Goal: Task Accomplishment & Management: Use online tool/utility

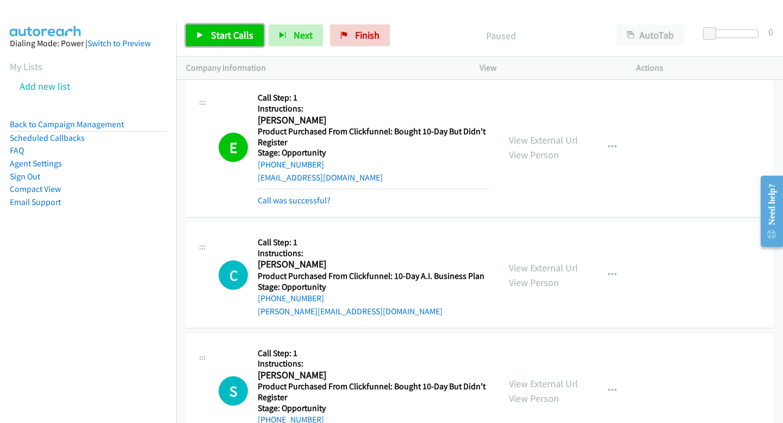
click at [240, 42] on link "Start Calls" at bounding box center [225, 35] width 78 height 22
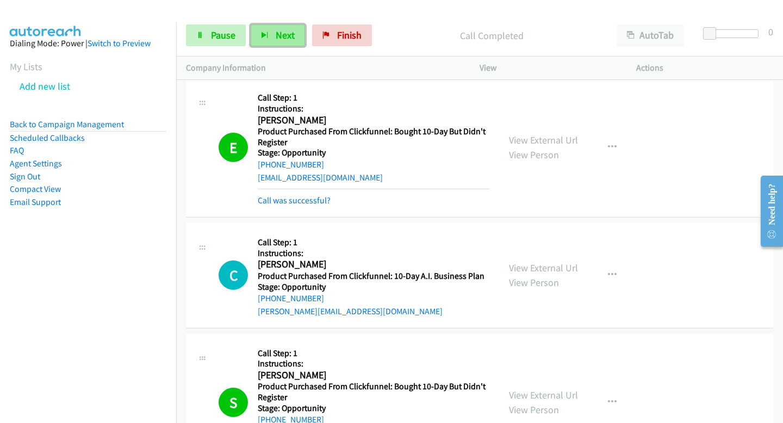
click at [266, 40] on button "Next" at bounding box center [278, 35] width 54 height 22
click at [237, 37] on link "Pause" at bounding box center [216, 35] width 60 height 22
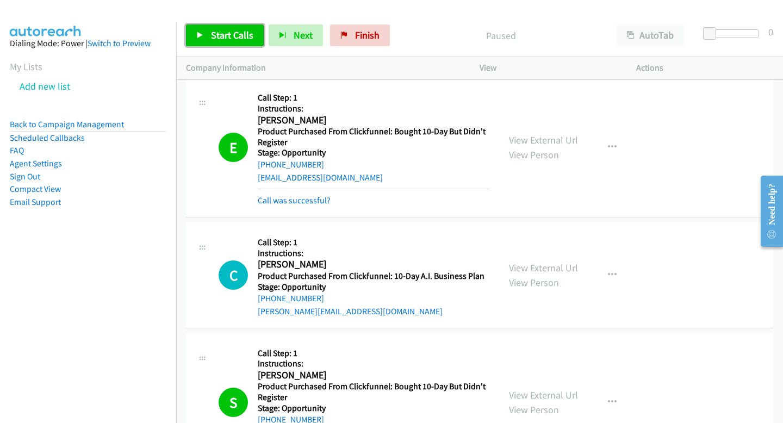
click at [237, 37] on span "Start Calls" at bounding box center [232, 35] width 42 height 13
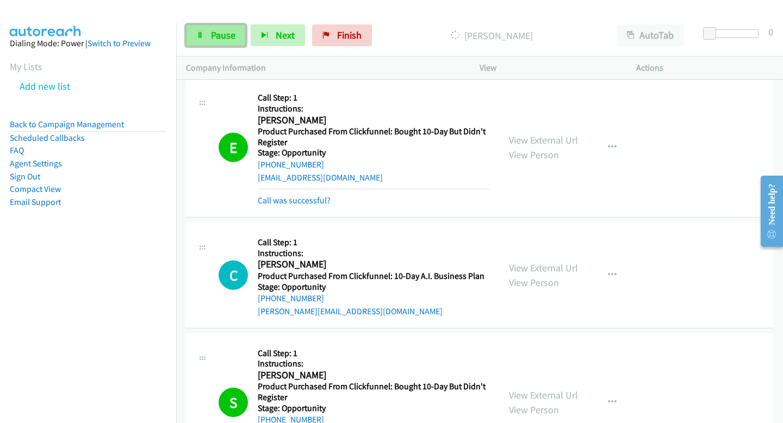
click at [220, 35] on span "Pause" at bounding box center [223, 35] width 24 height 13
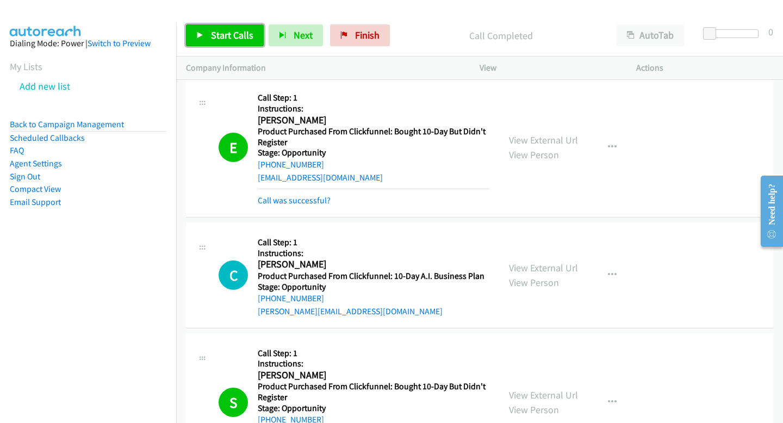
click at [214, 30] on span "Start Calls" at bounding box center [232, 35] width 42 height 13
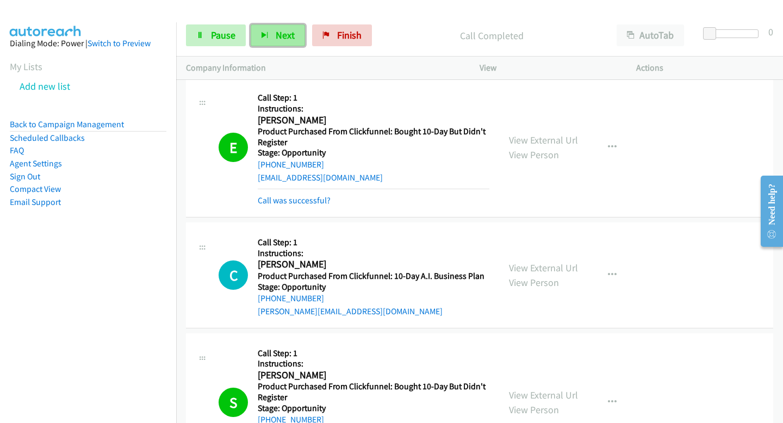
click at [278, 31] on span "Next" at bounding box center [285, 35] width 19 height 13
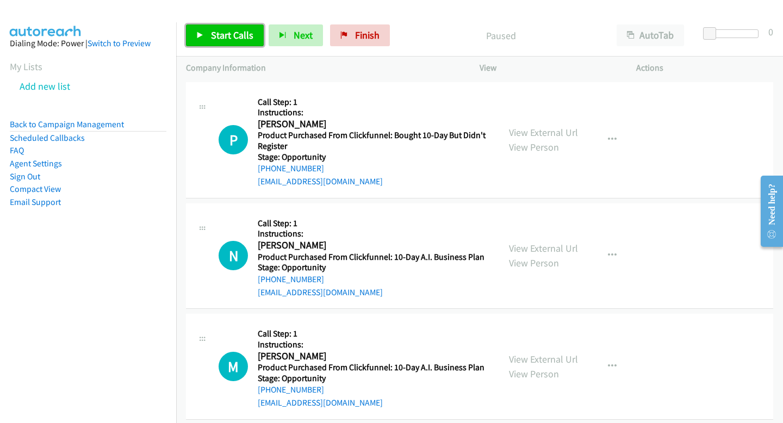
click at [224, 32] on span "Start Calls" at bounding box center [232, 35] width 42 height 13
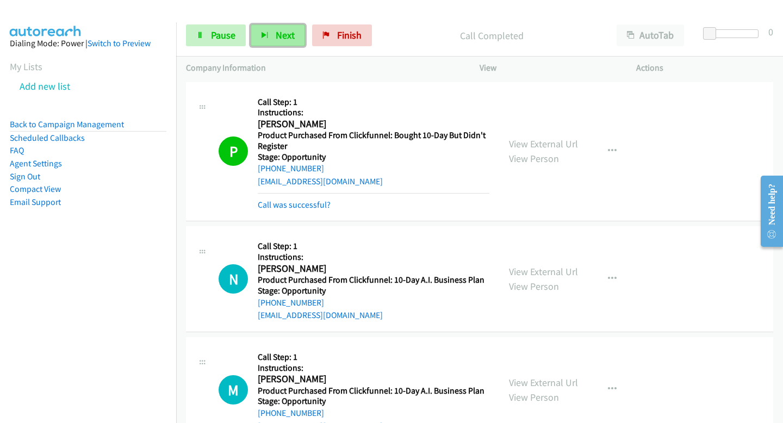
click at [284, 35] on span "Next" at bounding box center [285, 35] width 19 height 13
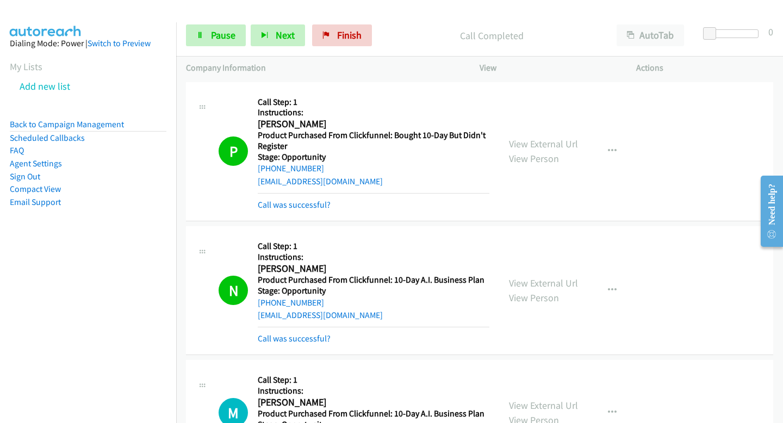
click at [308, 42] on div "Start Calls Pause Next Finish" at bounding box center [281, 35] width 191 height 22
click at [295, 38] on button "Next" at bounding box center [278, 35] width 54 height 22
click at [274, 38] on button "Next" at bounding box center [278, 35] width 54 height 22
click at [269, 45] on button "Next" at bounding box center [278, 35] width 54 height 22
click at [289, 35] on span "Next" at bounding box center [285, 35] width 19 height 13
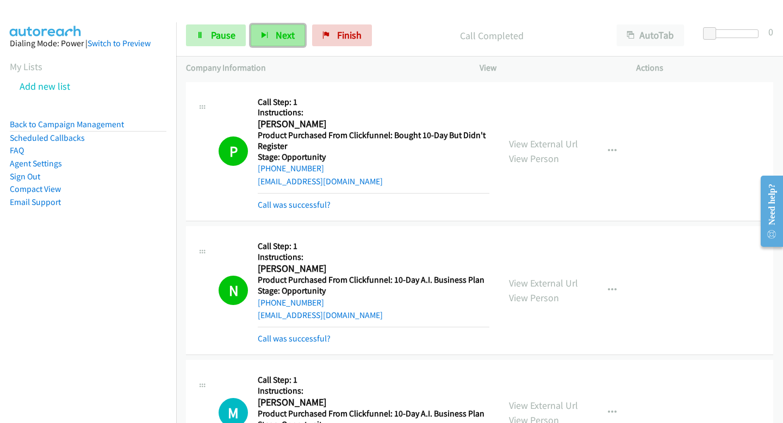
click at [267, 39] on icon "button" at bounding box center [265, 36] width 8 height 8
click at [297, 39] on button "Next" at bounding box center [278, 35] width 54 height 22
click at [288, 34] on span "Next" at bounding box center [285, 35] width 19 height 13
click at [256, 29] on button "Next" at bounding box center [278, 35] width 54 height 22
click at [280, 38] on span "Next" at bounding box center [285, 35] width 19 height 13
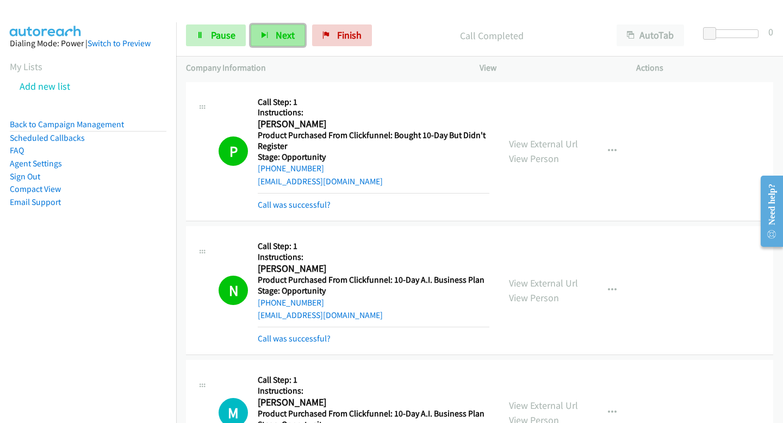
click at [283, 41] on span "Next" at bounding box center [285, 35] width 19 height 13
click at [281, 38] on span "Next" at bounding box center [285, 35] width 19 height 13
click at [287, 26] on button "Next" at bounding box center [278, 35] width 54 height 22
click at [286, 30] on span "Next" at bounding box center [285, 35] width 19 height 13
click at [295, 41] on button "Next" at bounding box center [278, 35] width 54 height 22
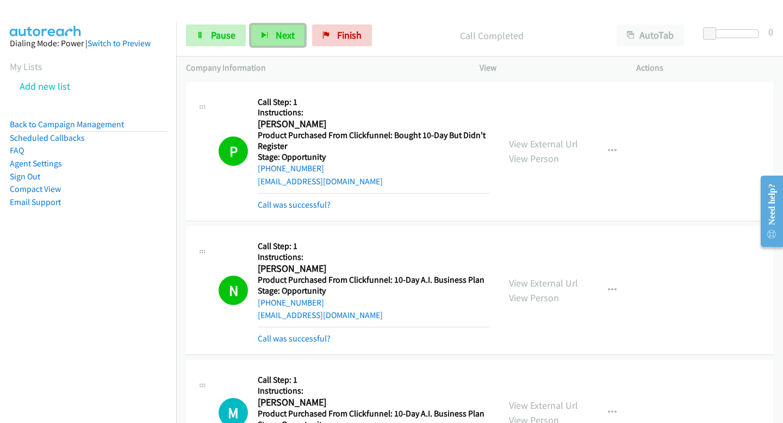
click at [285, 29] on span "Next" at bounding box center [285, 35] width 19 height 13
click at [293, 39] on span "Next" at bounding box center [285, 35] width 19 height 13
click at [293, 32] on span "Next" at bounding box center [285, 35] width 19 height 13
click at [298, 34] on button "Next" at bounding box center [278, 35] width 54 height 22
click at [268, 39] on button "Next" at bounding box center [278, 35] width 54 height 22
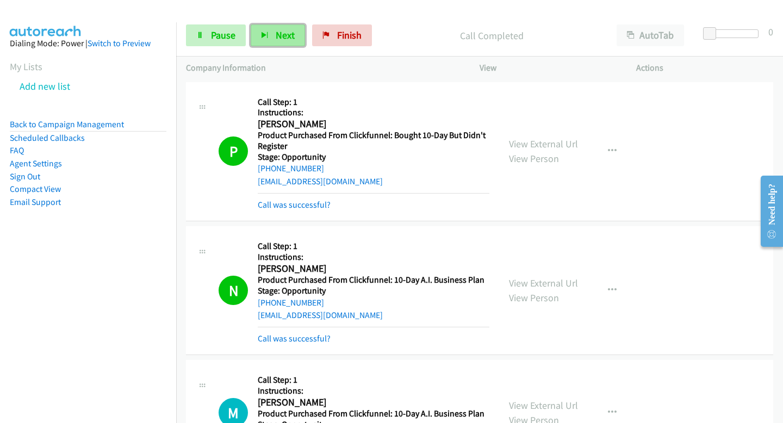
click at [273, 38] on button "Next" at bounding box center [278, 35] width 54 height 22
click at [274, 35] on button "Next" at bounding box center [278, 35] width 54 height 22
click at [267, 32] on icon "button" at bounding box center [265, 36] width 8 height 8
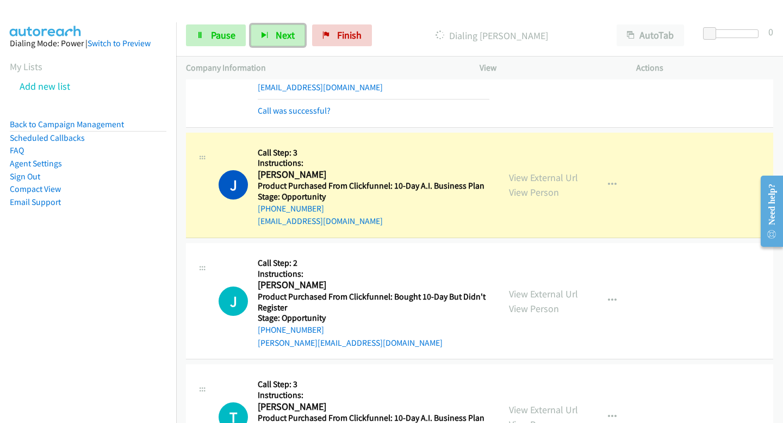
scroll to position [5561, 0]
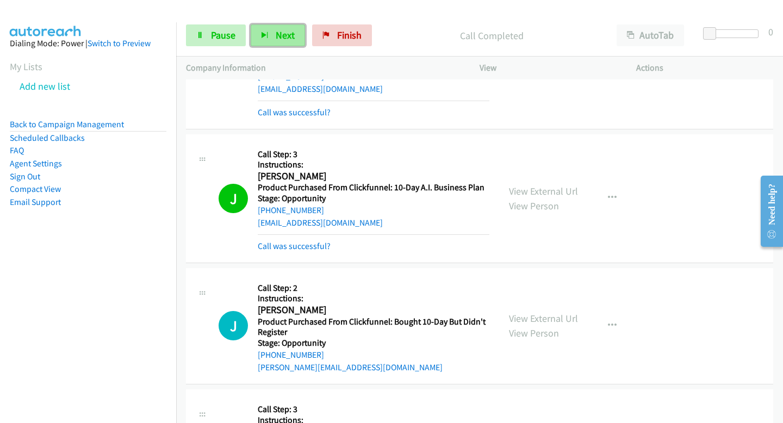
click at [282, 34] on span "Next" at bounding box center [285, 35] width 19 height 13
click at [293, 32] on button "Next" at bounding box center [278, 35] width 54 height 22
click at [273, 40] on button "Next" at bounding box center [278, 35] width 54 height 22
click at [296, 44] on button "Next" at bounding box center [278, 35] width 54 height 22
click at [262, 23] on div "Start Calls Pause Next Finish Call Completed AutoTab AutoTab 0" at bounding box center [479, 36] width 607 height 42
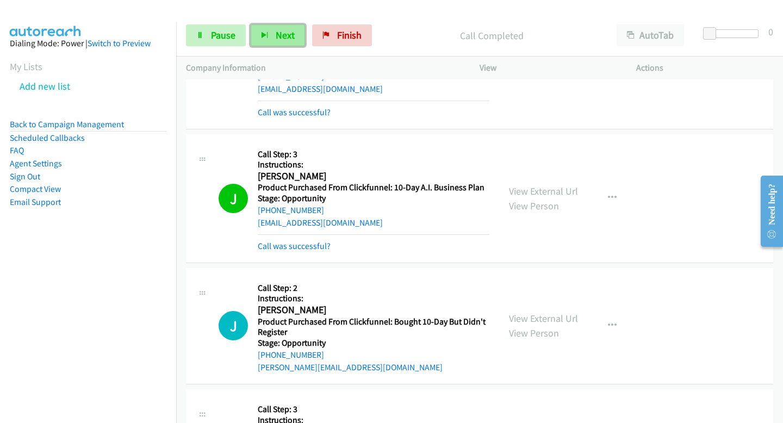
click at [267, 41] on button "Next" at bounding box center [278, 35] width 54 height 22
click at [273, 35] on button "Next" at bounding box center [278, 35] width 54 height 22
click at [282, 41] on button "Next" at bounding box center [278, 35] width 54 height 22
click at [293, 43] on button "Next" at bounding box center [278, 35] width 54 height 22
click at [262, 39] on icon "button" at bounding box center [265, 36] width 8 height 8
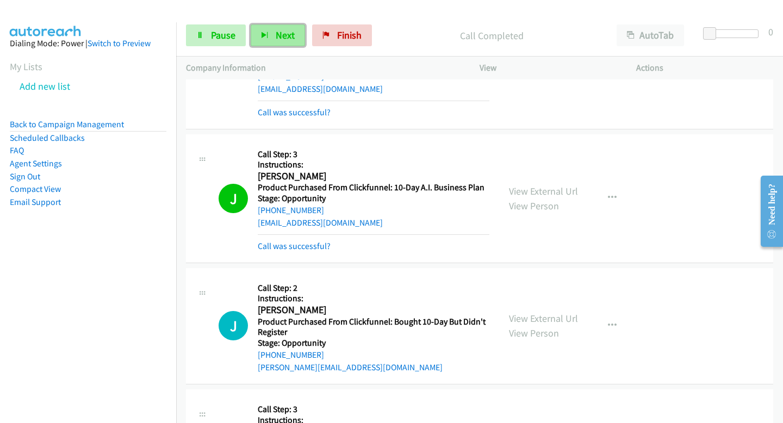
click at [280, 28] on button "Next" at bounding box center [278, 35] width 54 height 22
click at [278, 33] on span "Next" at bounding box center [285, 35] width 19 height 13
click at [280, 24] on button "Next" at bounding box center [278, 35] width 54 height 22
click at [264, 35] on icon "button" at bounding box center [265, 36] width 8 height 8
click at [288, 43] on button "Next" at bounding box center [278, 35] width 54 height 22
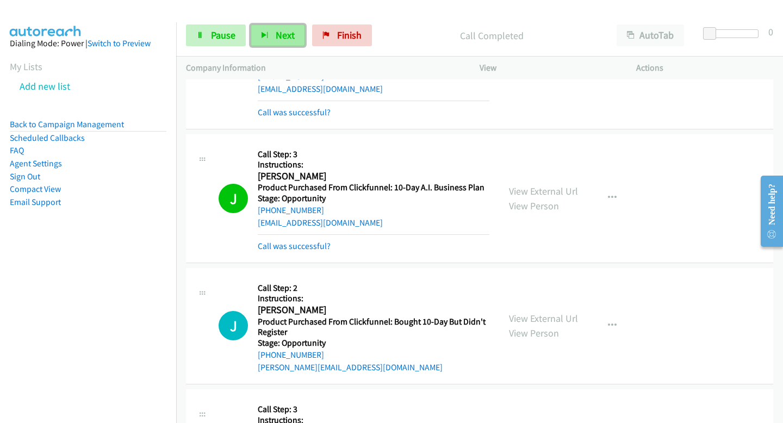
click at [279, 41] on button "Next" at bounding box center [278, 35] width 54 height 22
click at [294, 43] on button "Next" at bounding box center [278, 35] width 54 height 22
click at [270, 27] on button "Next" at bounding box center [278, 35] width 54 height 22
click at [298, 38] on button "Next" at bounding box center [278, 35] width 54 height 22
click at [261, 42] on button "Next" at bounding box center [278, 35] width 54 height 22
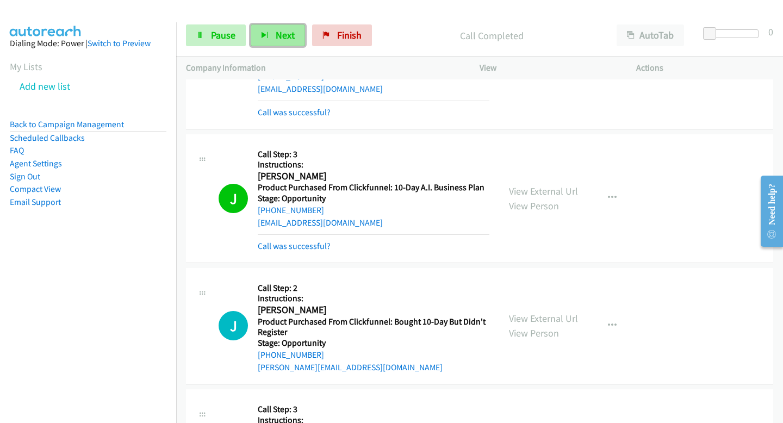
click at [281, 41] on span "Next" at bounding box center [285, 35] width 19 height 13
click at [280, 36] on span "Next" at bounding box center [285, 35] width 19 height 13
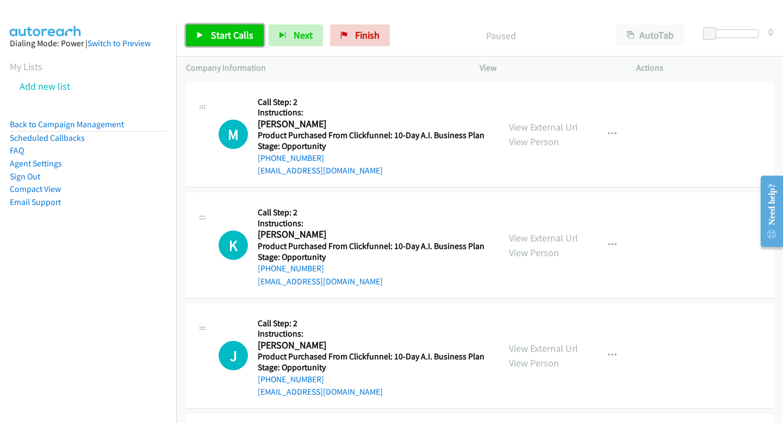
click at [242, 40] on span "Start Calls" at bounding box center [232, 35] width 42 height 13
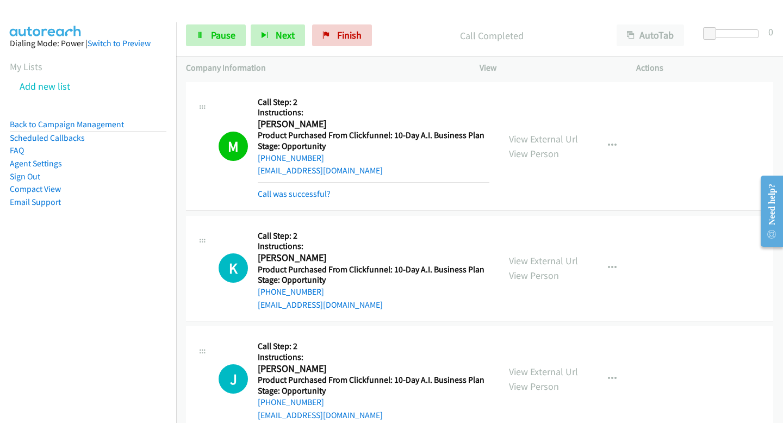
click at [304, 34] on div "Start Calls Pause Next Finish" at bounding box center [281, 35] width 191 height 22
click at [291, 30] on span "Next" at bounding box center [285, 35] width 19 height 13
click at [285, 33] on span "Next" at bounding box center [285, 35] width 19 height 13
click at [255, 41] on button "Next" at bounding box center [278, 35] width 54 height 22
click at [292, 38] on span "Next" at bounding box center [285, 35] width 19 height 13
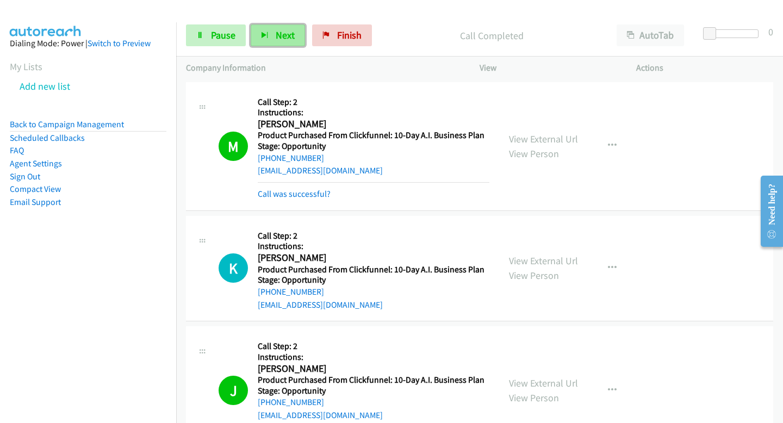
click at [282, 39] on span "Next" at bounding box center [285, 35] width 19 height 13
click at [269, 39] on button "Next" at bounding box center [278, 35] width 54 height 22
click at [284, 44] on button "Next" at bounding box center [278, 35] width 54 height 22
click at [297, 32] on button "Next" at bounding box center [278, 35] width 54 height 22
click at [279, 24] on button "Next" at bounding box center [278, 35] width 54 height 22
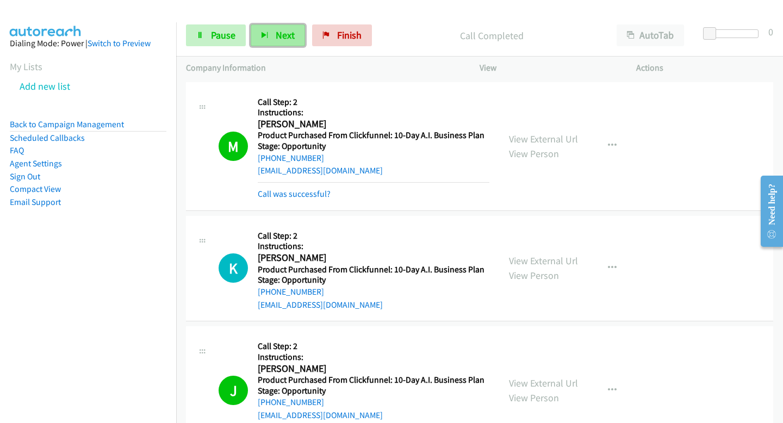
click at [264, 39] on icon "button" at bounding box center [265, 36] width 8 height 8
click at [289, 34] on span "Next" at bounding box center [285, 35] width 19 height 13
click at [277, 34] on span "Next" at bounding box center [285, 35] width 19 height 13
click at [304, 40] on div "Start Calls Pause Next Finish" at bounding box center [281, 35] width 191 height 22
click at [293, 42] on button "Next" at bounding box center [278, 35] width 54 height 22
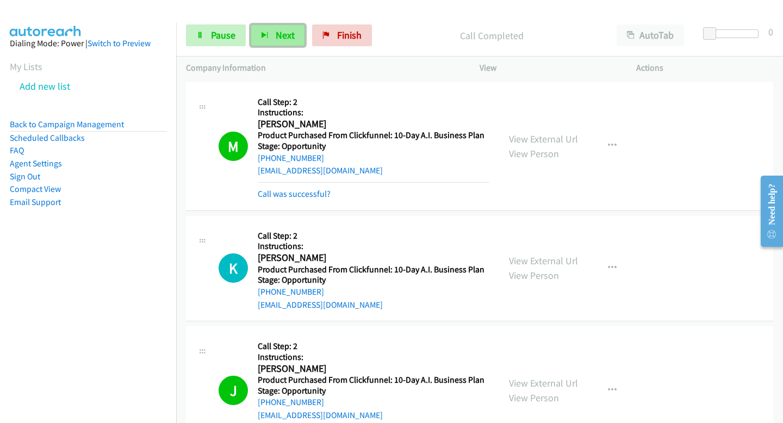
click at [279, 29] on span "Next" at bounding box center [285, 35] width 19 height 13
click at [265, 38] on icon "button" at bounding box center [265, 36] width 8 height 8
click at [280, 41] on span "Next" at bounding box center [285, 35] width 19 height 13
